Goal: Task Accomplishment & Management: Manage account settings

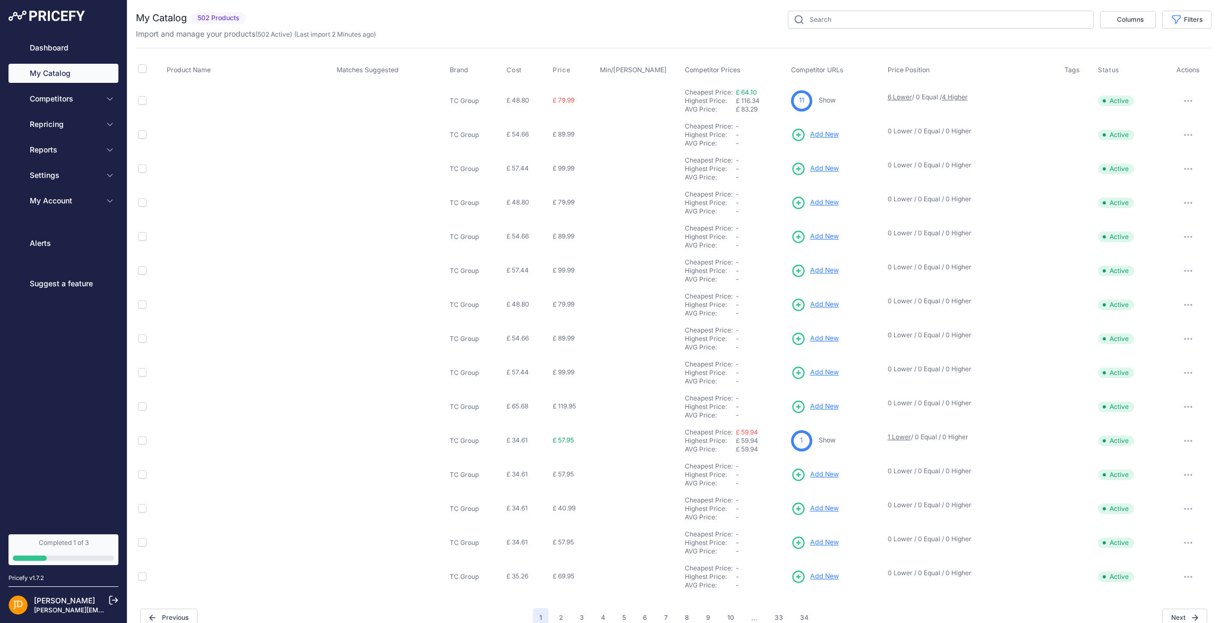
click at [598, 36] on div "Import and manage your products ( 502 Active ) (Last import 2 Minutes ago)" at bounding box center [674, 34] width 1076 height 11
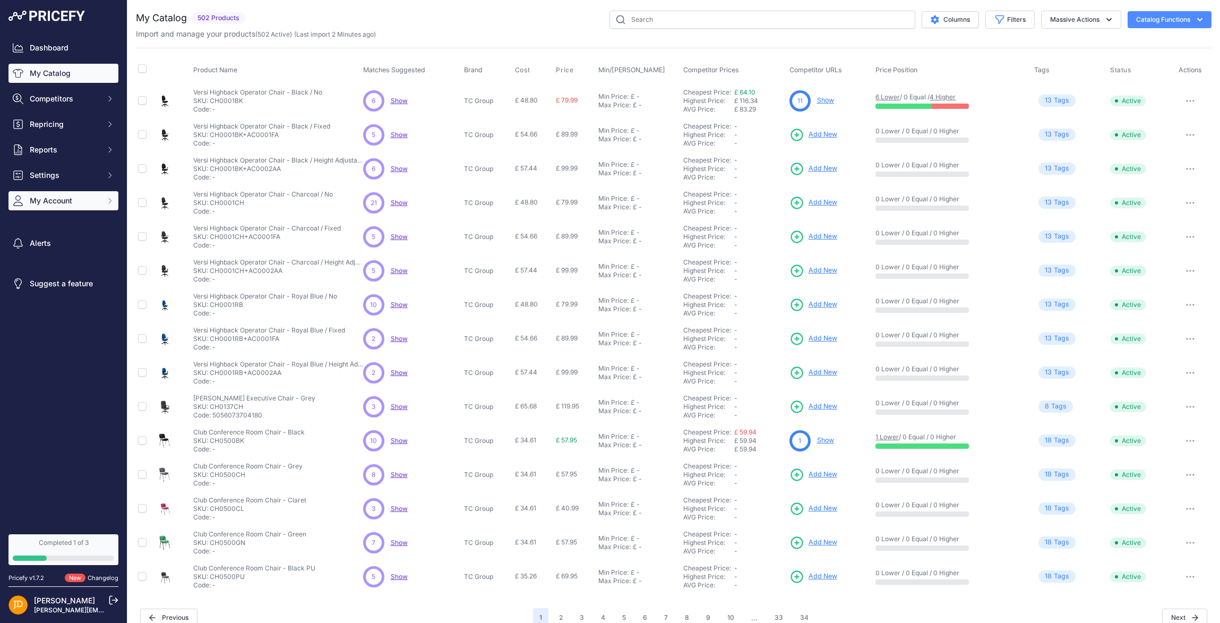
click at [70, 202] on span "My Account" at bounding box center [65, 200] width 70 height 11
click at [54, 240] on link "Users Management" at bounding box center [63, 240] width 110 height 19
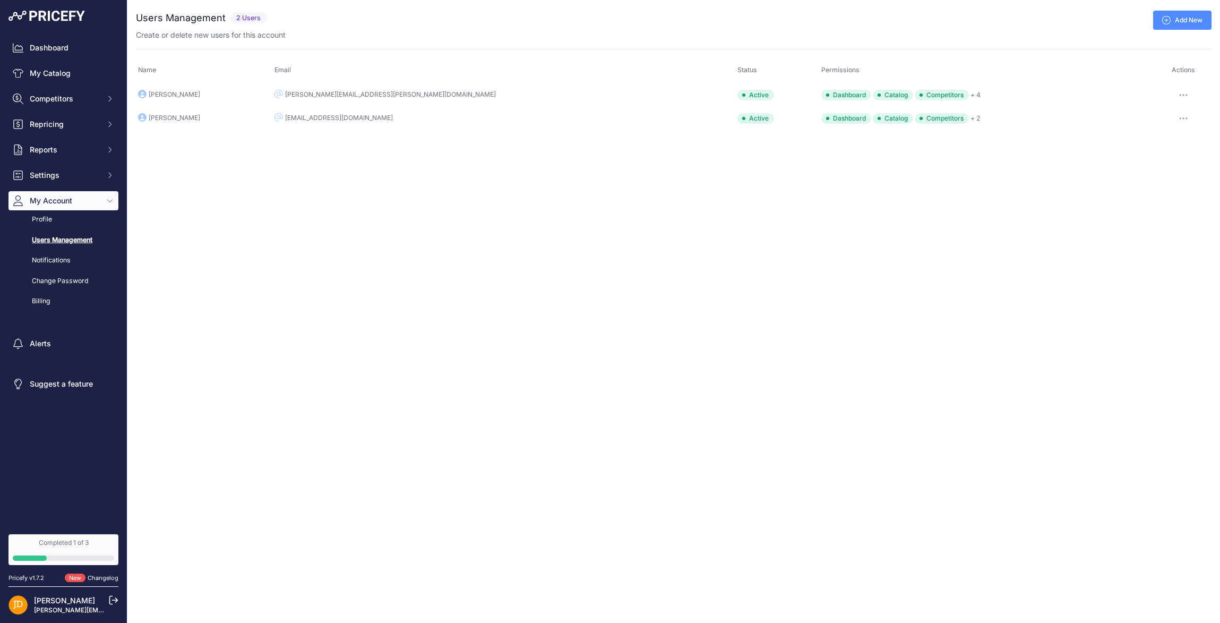
drag, startPoint x: 739, startPoint y: 98, endPoint x: 816, endPoint y: 98, distance: 77.5
click at [822, 98] on span "Dashboard" at bounding box center [847, 95] width 50 height 11
click at [1173, 95] on button "button" at bounding box center [1183, 95] width 21 height 15
click at [1159, 121] on link "Edit" at bounding box center [1176, 117] width 68 height 17
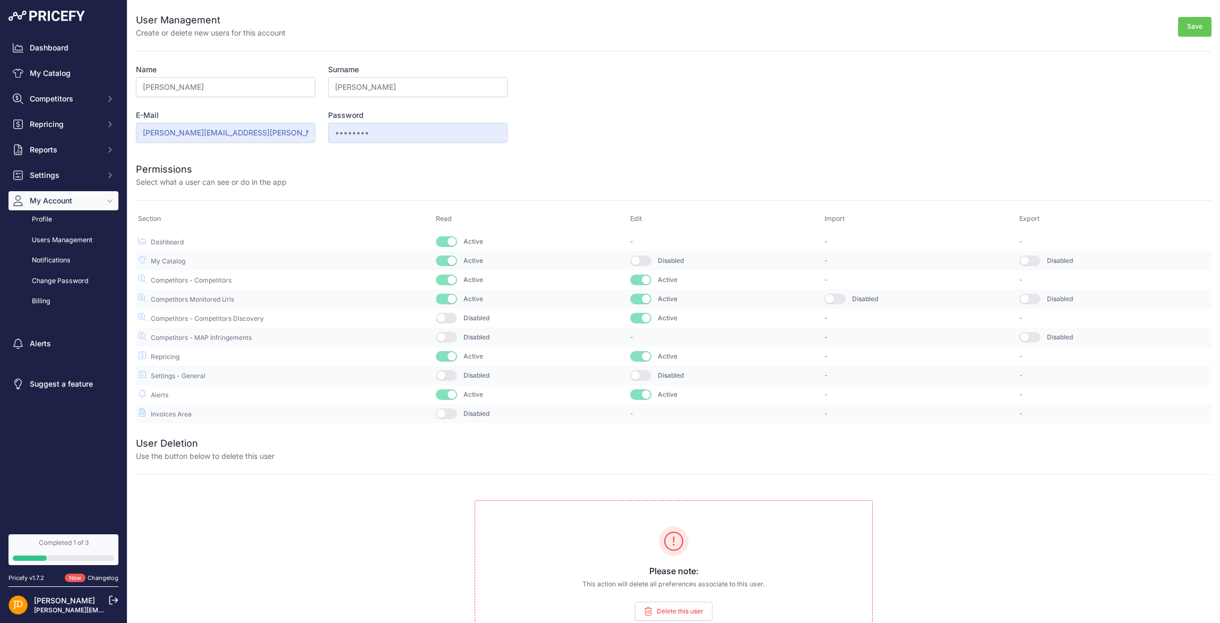
click at [642, 261] on button "button" at bounding box center [640, 260] width 21 height 11
click at [449, 313] on button "button" at bounding box center [446, 318] width 21 height 11
click at [1196, 21] on button "Save" at bounding box center [1194, 27] width 33 height 20
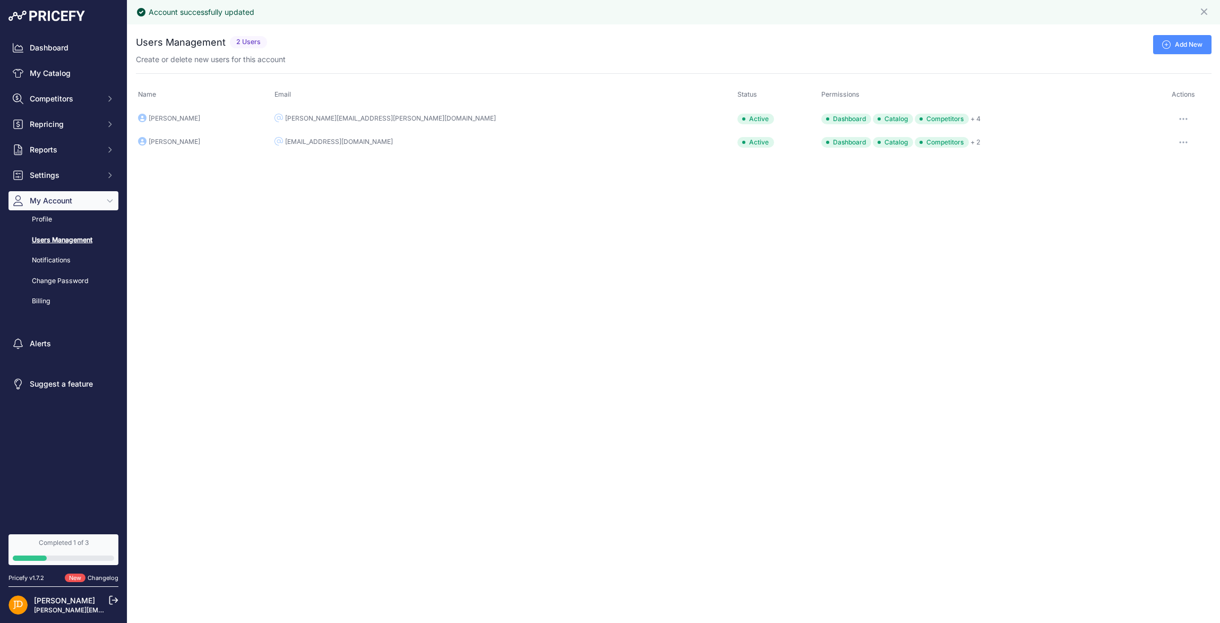
click at [1176, 121] on button "button" at bounding box center [1183, 119] width 21 height 15
click at [1164, 138] on link "Edit" at bounding box center [1176, 141] width 68 height 17
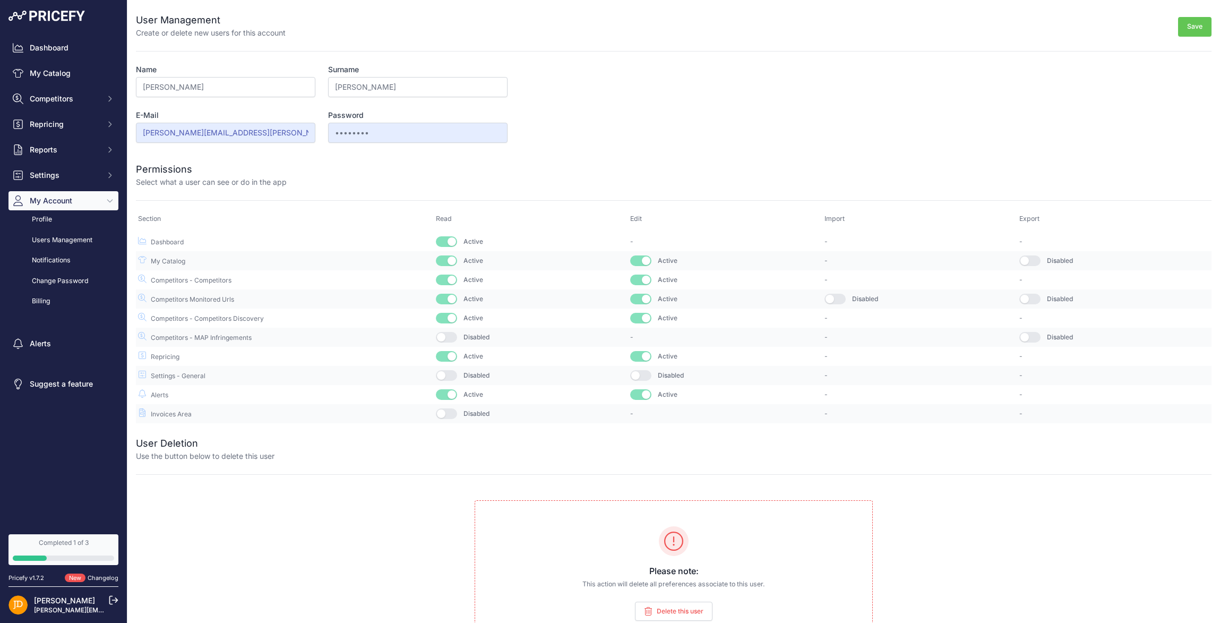
click at [1188, 30] on button "Save" at bounding box center [1194, 27] width 33 height 20
